Goal: Task Accomplishment & Management: Use online tool/utility

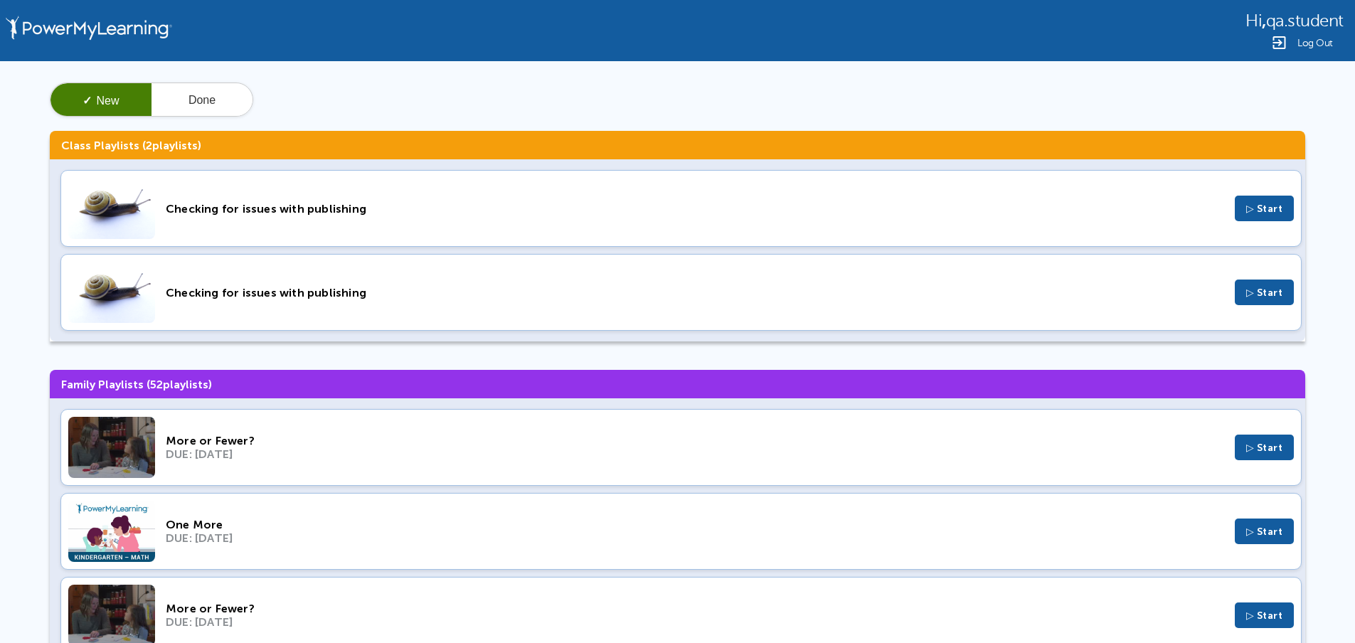
click at [273, 427] on div "More or Fewer? DUE: Nov 6, 2024 ▷ Start" at bounding box center [680, 447] width 1241 height 77
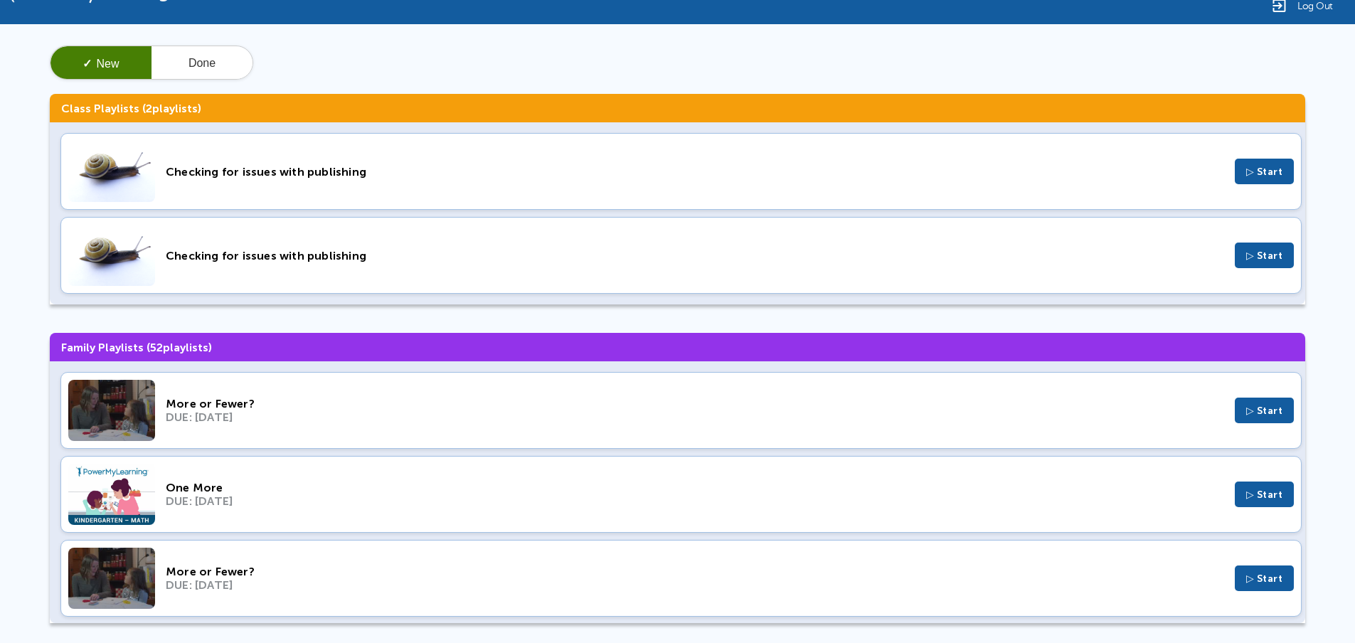
scroll to position [50, 0]
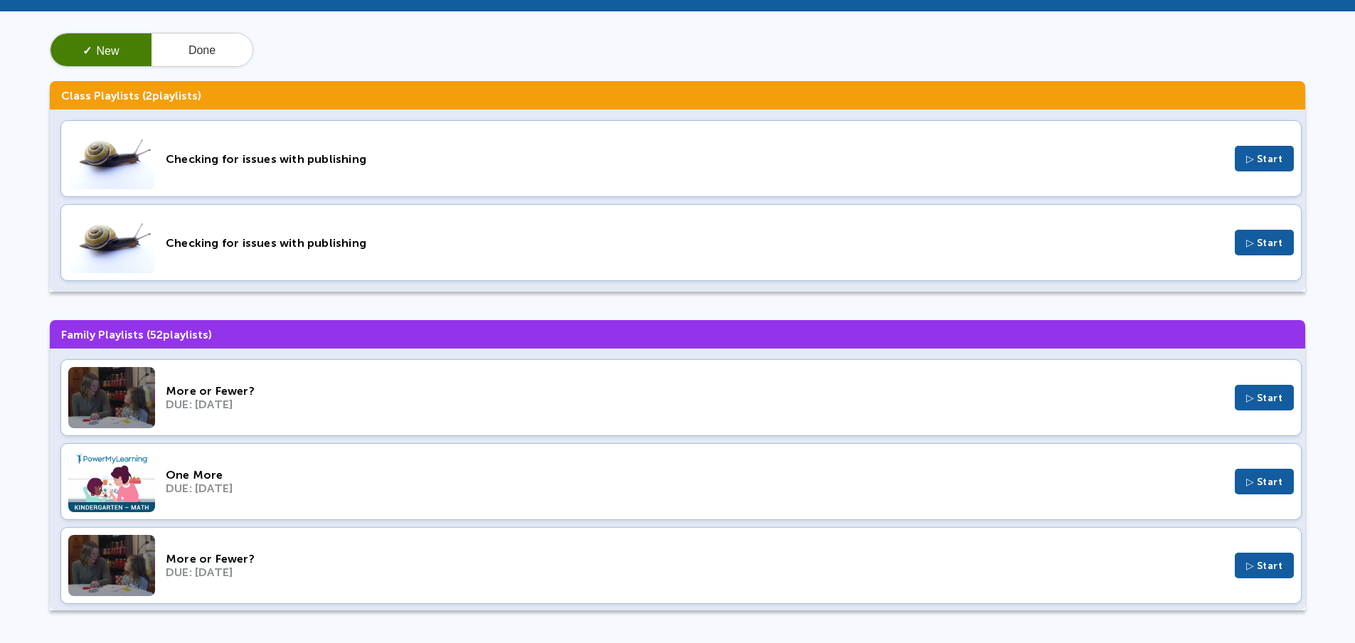
click at [299, 566] on div "DUE: Jan 4, 2024" at bounding box center [695, 572] width 1058 height 14
click at [302, 486] on div "DUE: Jan 10, 2024" at bounding box center [695, 488] width 1058 height 14
click at [261, 471] on div "One More" at bounding box center [695, 475] width 1058 height 14
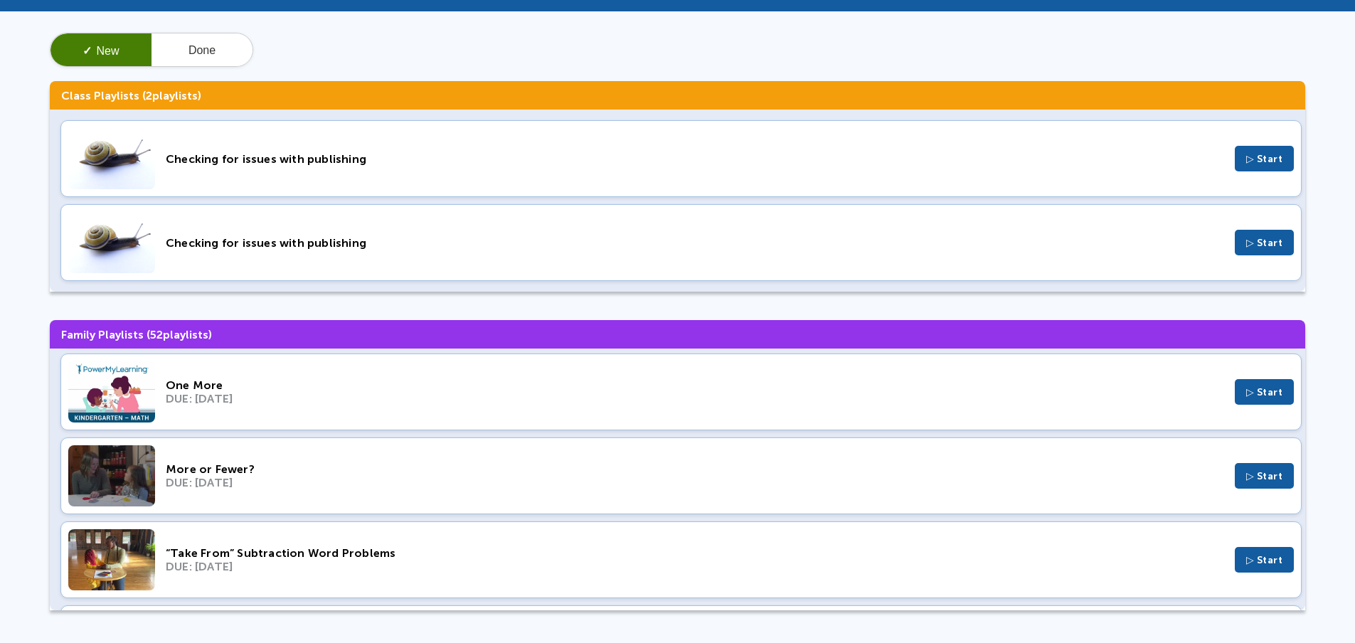
scroll to position [0, 0]
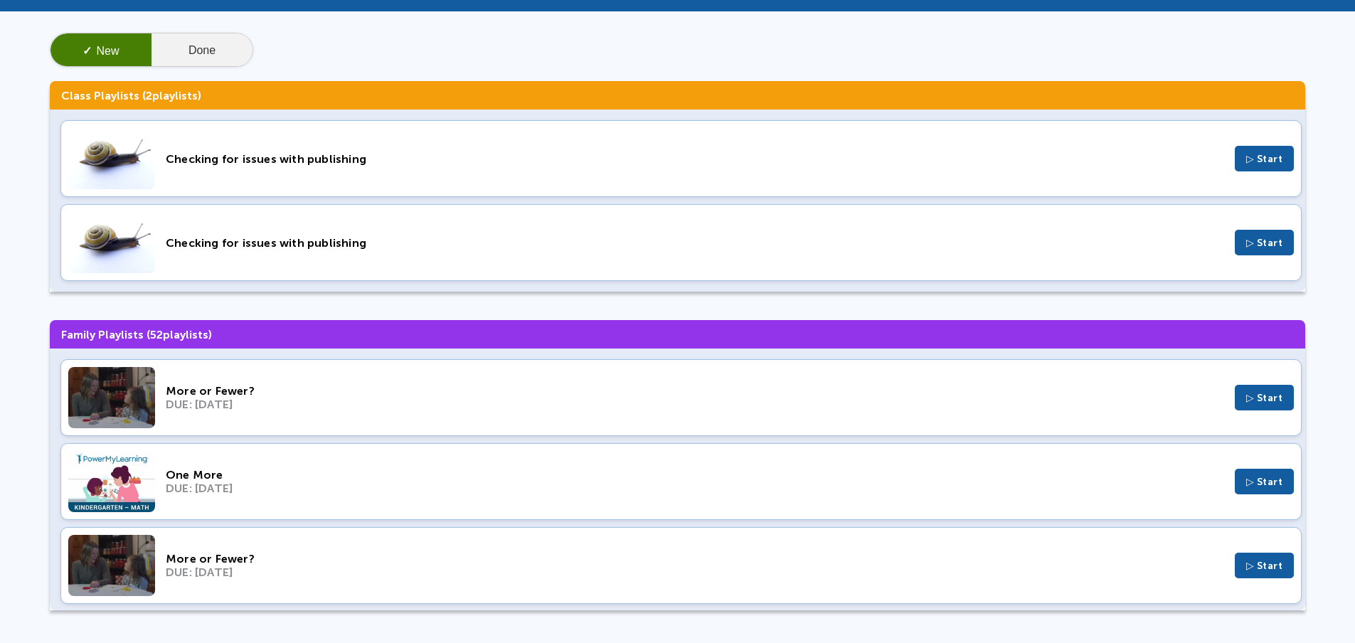
click at [226, 53] on button "Done" at bounding box center [201, 50] width 101 height 34
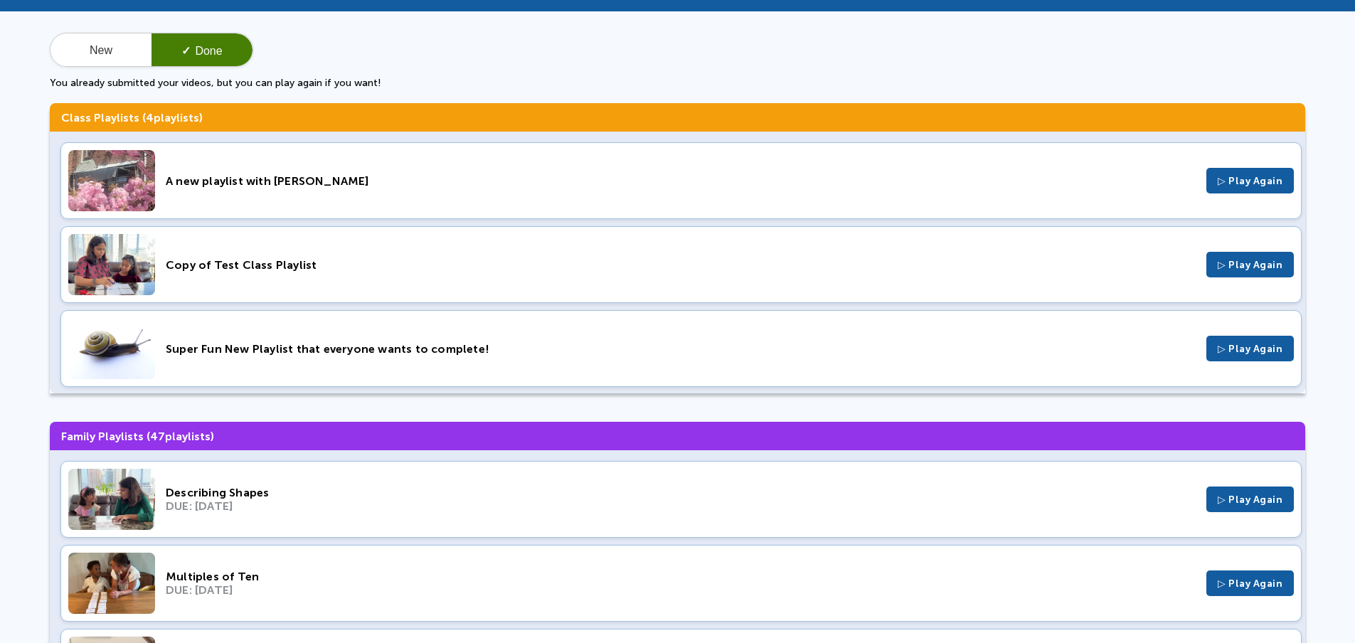
click at [299, 499] on div "Describing Shapes" at bounding box center [681, 493] width 1030 height 14
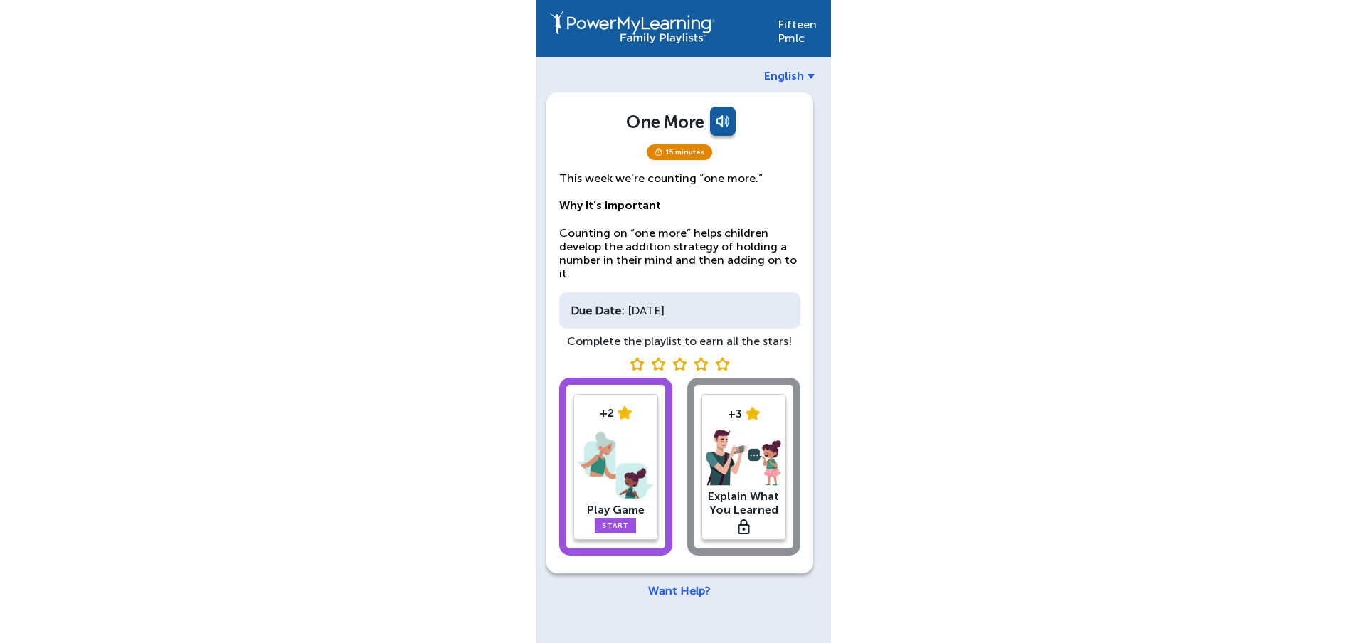
click at [713, 310] on div "Due Date: [DATE]" at bounding box center [679, 310] width 241 height 36
click at [729, 449] on div "+2 Play Game Start +3 Explain What You Learned" at bounding box center [679, 469] width 241 height 183
click at [645, 462] on img at bounding box center [615, 465] width 76 height 74
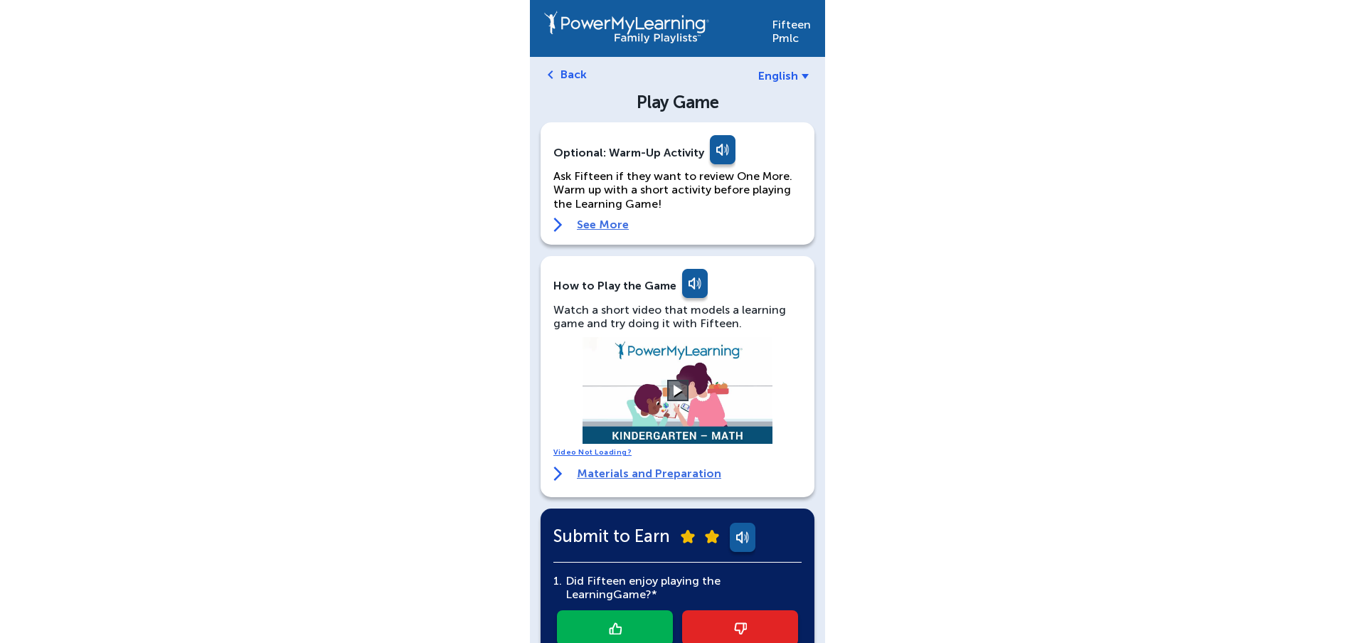
click at [565, 73] on link "Back" at bounding box center [573, 75] width 26 height 14
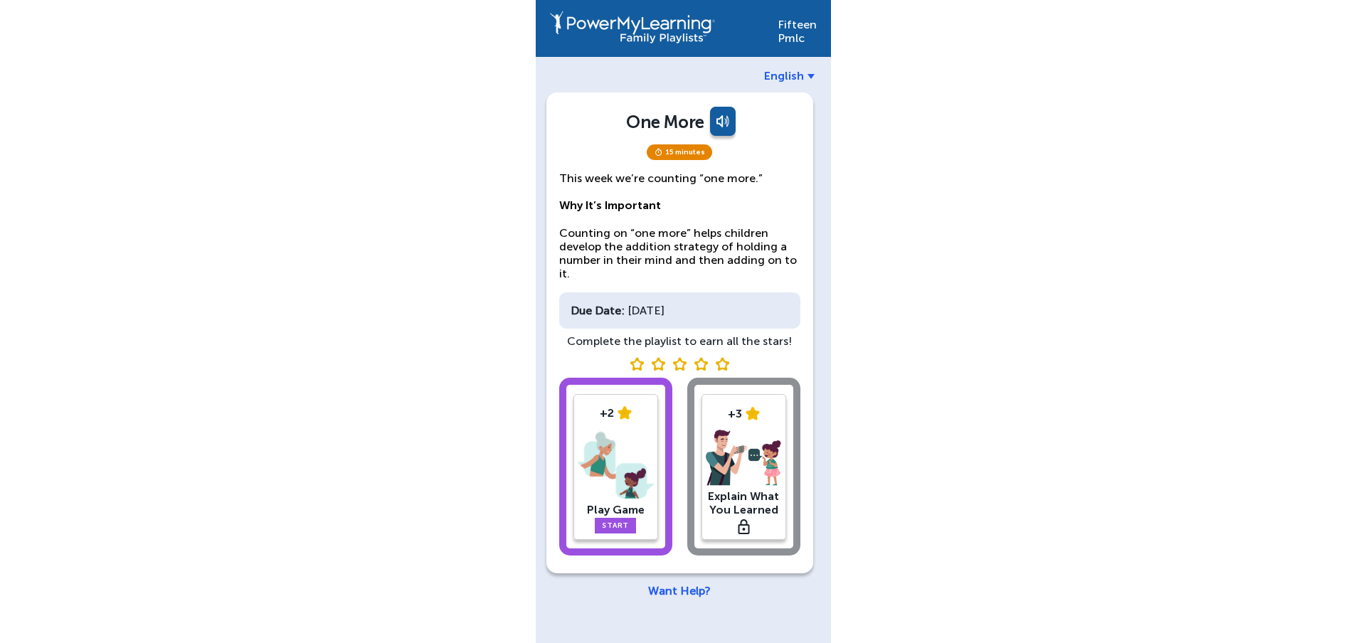
click at [735, 438] on div "+2 Play Game Start +3 Explain What You Learned" at bounding box center [679, 469] width 241 height 183
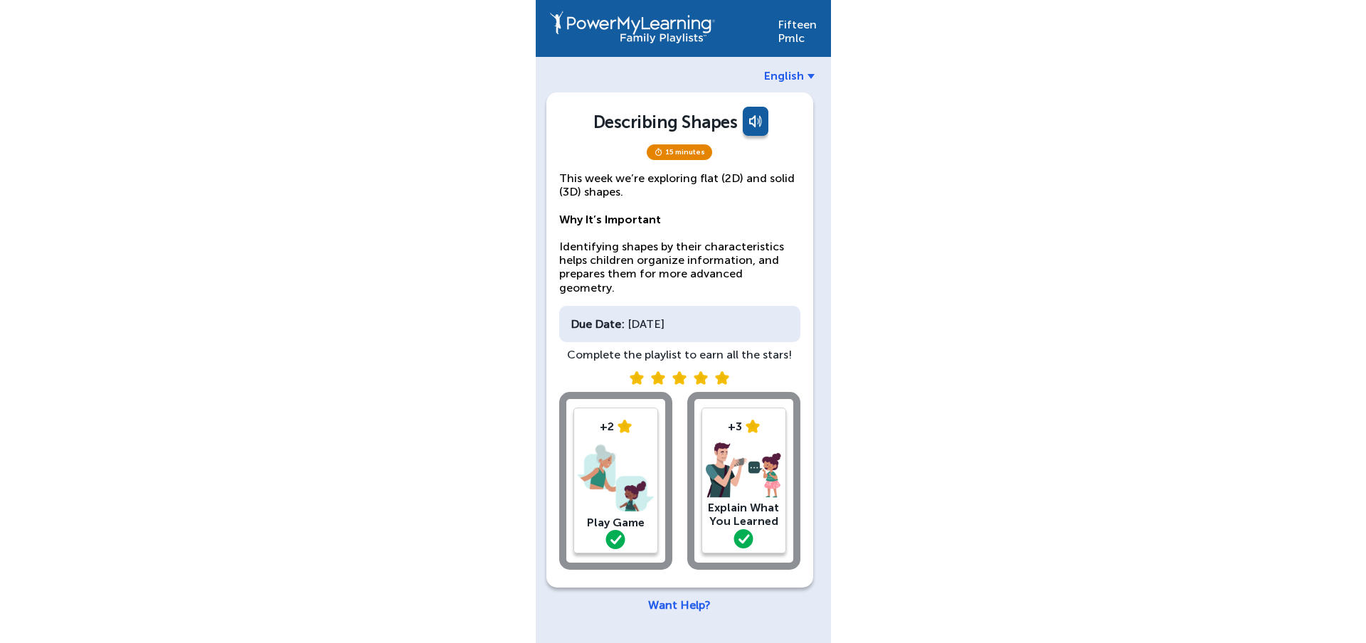
click at [760, 442] on img at bounding box center [744, 470] width 76 height 57
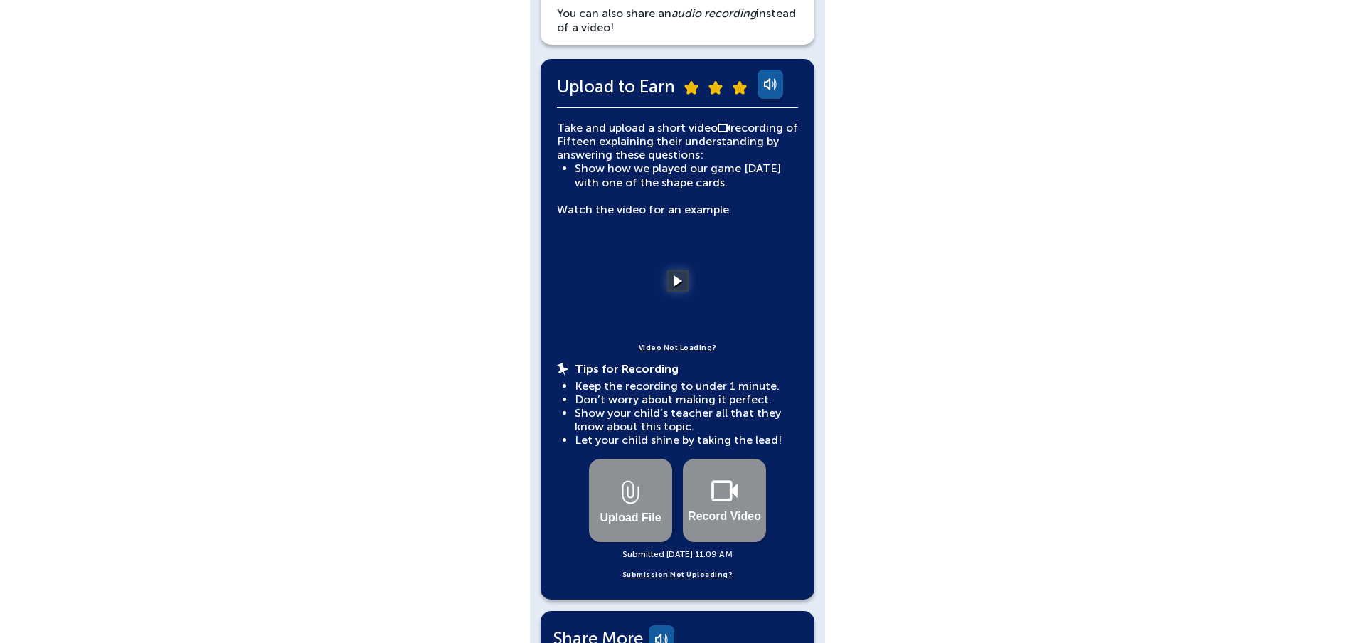
scroll to position [256, 0]
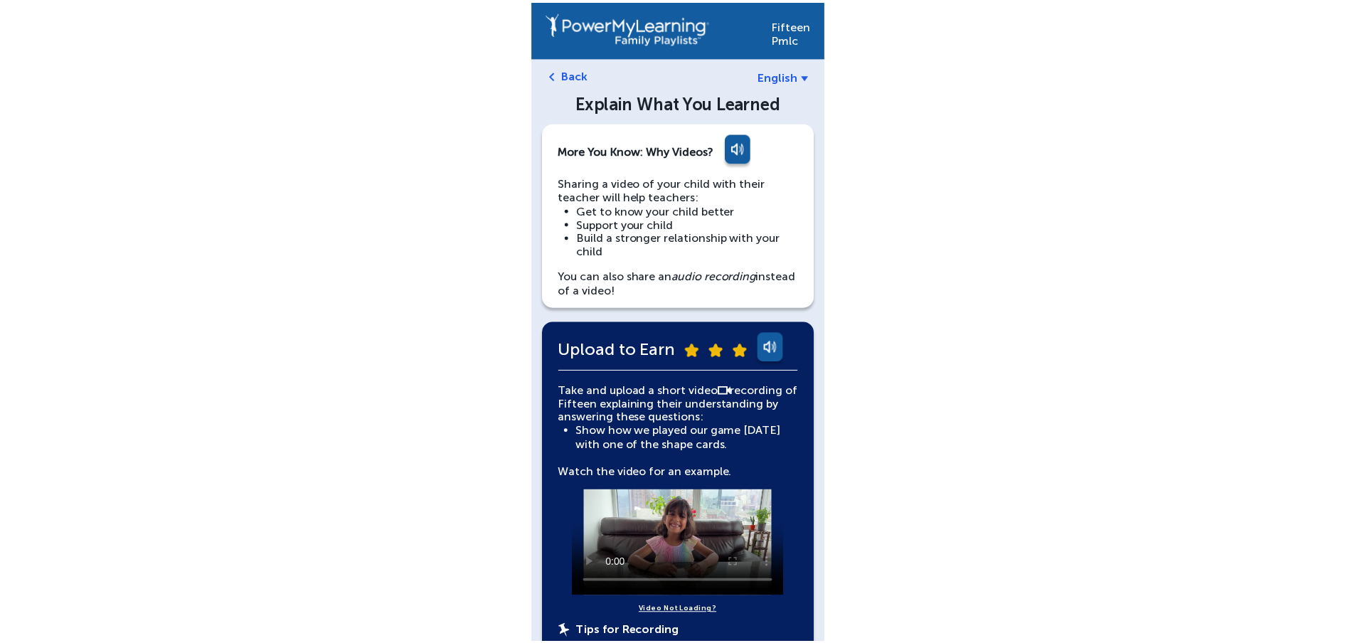
scroll to position [228, 0]
